Goal: Task Accomplishment & Management: Manage account settings

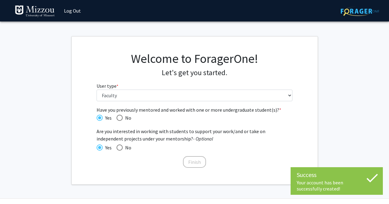
select select "5: faculty"
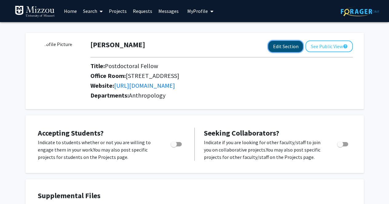
click at [280, 47] on button "Edit Section" at bounding box center [285, 46] width 35 height 11
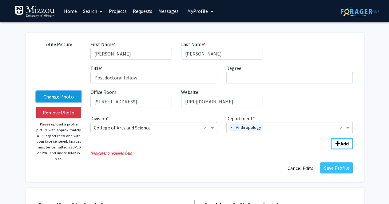
click at [60, 99] on label "Change Photo" at bounding box center [58, 96] width 45 height 11
click at [0, 0] on input "Change Photo" at bounding box center [0, 0] width 0 height 0
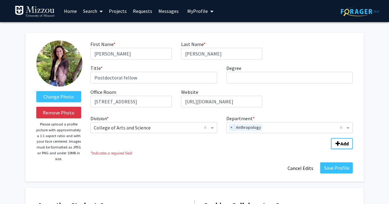
click at [189, 152] on icon "* Indicates a required field" at bounding box center [221, 154] width 262 height 6
click at [253, 78] on input "Degree required" at bounding box center [289, 78] width 127 height 12
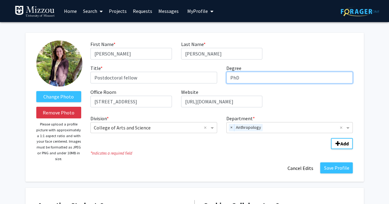
type input "PhD"
click at [244, 171] on div "Save Profile Cancel Edits" at bounding box center [221, 169] width 271 height 12
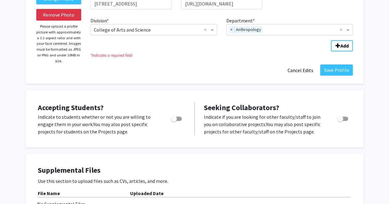
scroll to position [57, 0]
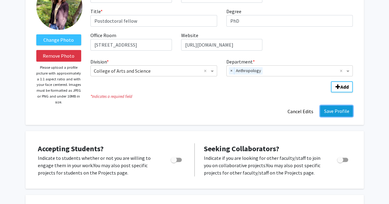
click at [337, 112] on button "Save Profile" at bounding box center [336, 111] width 33 height 11
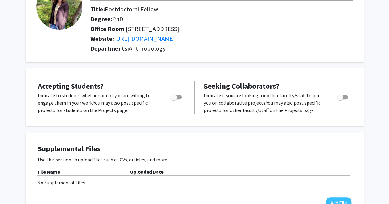
click at [178, 97] on span "Toggle" at bounding box center [176, 97] width 11 height 4
click at [174, 100] on input "Would you like to permit student requests?" at bounding box center [173, 100] width 0 height 0
checkbox input "true"
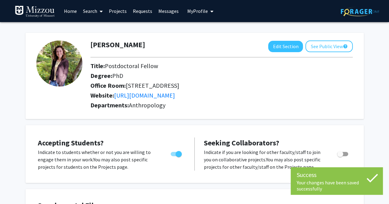
scroll to position [41, 0]
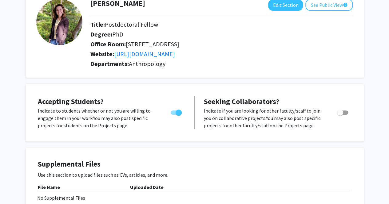
click at [344, 112] on span "Toggle" at bounding box center [342, 113] width 11 height 4
click at [340, 115] on input "Toggle" at bounding box center [340, 115] width 0 height 0
checkbox input "true"
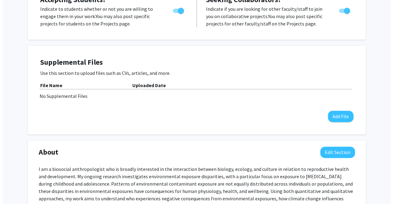
scroll to position [143, 0]
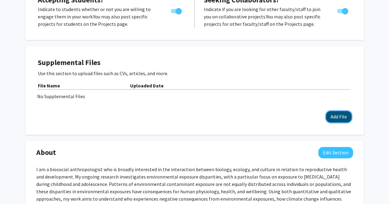
click at [332, 118] on button "Add File" at bounding box center [339, 116] width 26 height 11
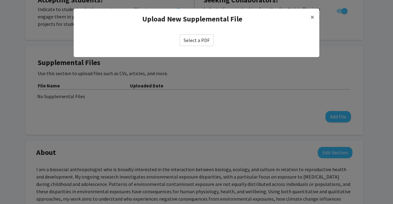
click at [198, 43] on label "Select a PDF" at bounding box center [197, 40] width 34 height 12
click at [0, 0] on input "Select a PDF" at bounding box center [0, 0] width 0 height 0
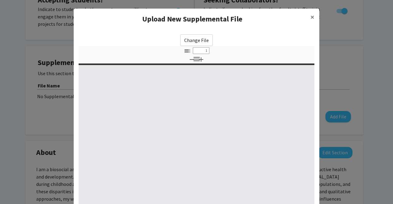
type input "0"
select select "custom"
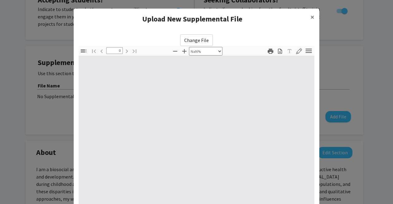
scroll to position [7, 0]
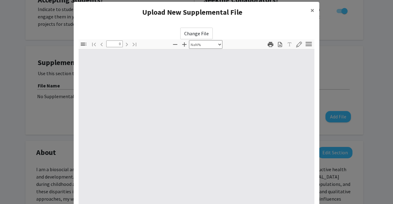
type input "1"
select select "auto"
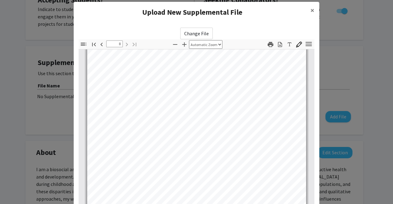
scroll to position [2103, 0]
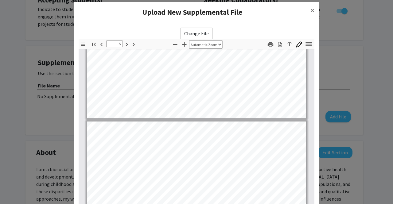
type input "4"
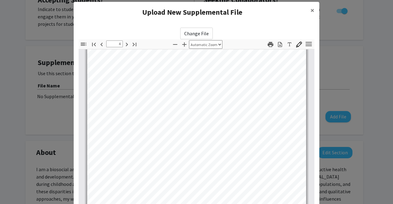
scroll to position [907, 0]
click at [263, 23] on div "Change File Thumbnails Document Outline Attachments Layers Current Outline Item…" at bounding box center [197, 143] width 246 height 241
click at [311, 11] on span "×" at bounding box center [313, 11] width 4 height 10
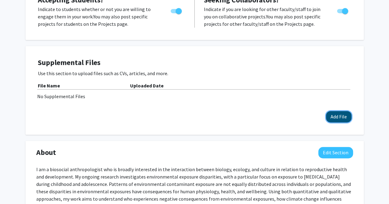
click at [334, 116] on button "Add File" at bounding box center [339, 116] width 26 height 11
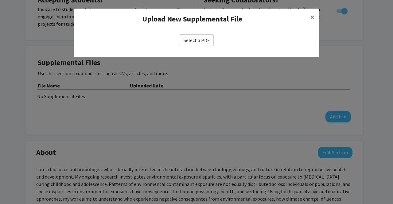
click at [204, 40] on label "Select a PDF" at bounding box center [197, 40] width 34 height 12
click at [0, 0] on input "Select a PDF" at bounding box center [0, 0] width 0 height 0
select select "custom"
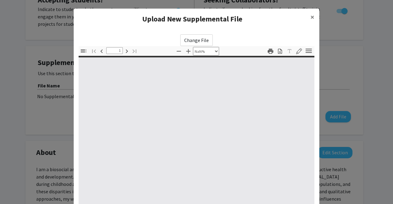
type input "0"
select select "custom"
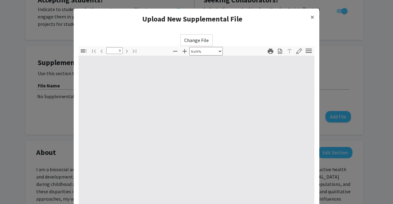
type input "1"
select select "auto"
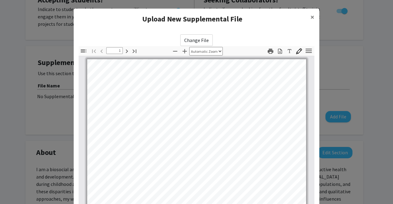
scroll to position [0, 0]
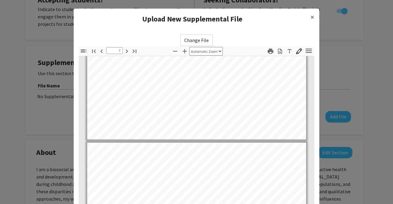
type input "8"
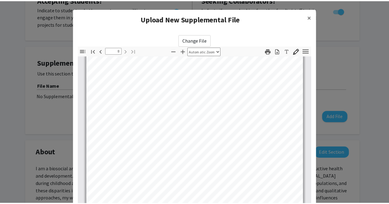
scroll to position [86, 0]
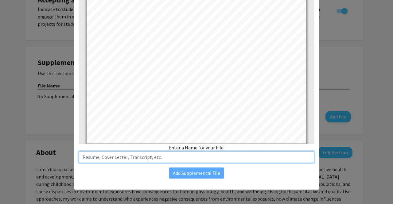
click at [152, 158] on input "text" at bounding box center [197, 158] width 236 height 12
type input "CV"
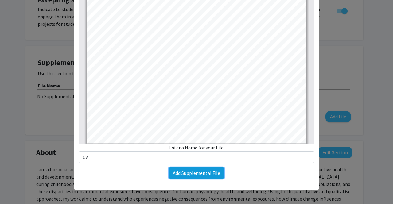
click at [193, 174] on button "Add Supplemental File" at bounding box center [196, 173] width 55 height 11
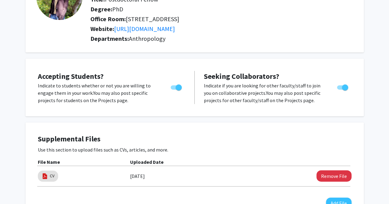
scroll to position [0, 0]
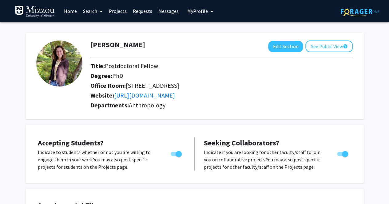
click at [213, 50] on div "[PERSON_NAME] Edit Section See Public View help" at bounding box center [221, 47] width 271 height 12
click at [325, 45] on button "See Public View help" at bounding box center [328, 47] width 47 height 12
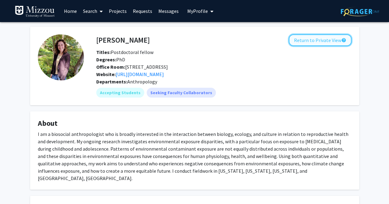
click at [300, 40] on button "Return to Private View help" at bounding box center [320, 40] width 63 height 12
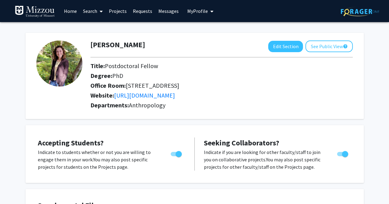
click at [248, 28] on div "[PERSON_NAME] Edit Section See Public View help Title: Postdoctoral Fellow Degr…" at bounding box center [195, 73] width 338 height 93
